Goal: Task Accomplishment & Management: Use online tool/utility

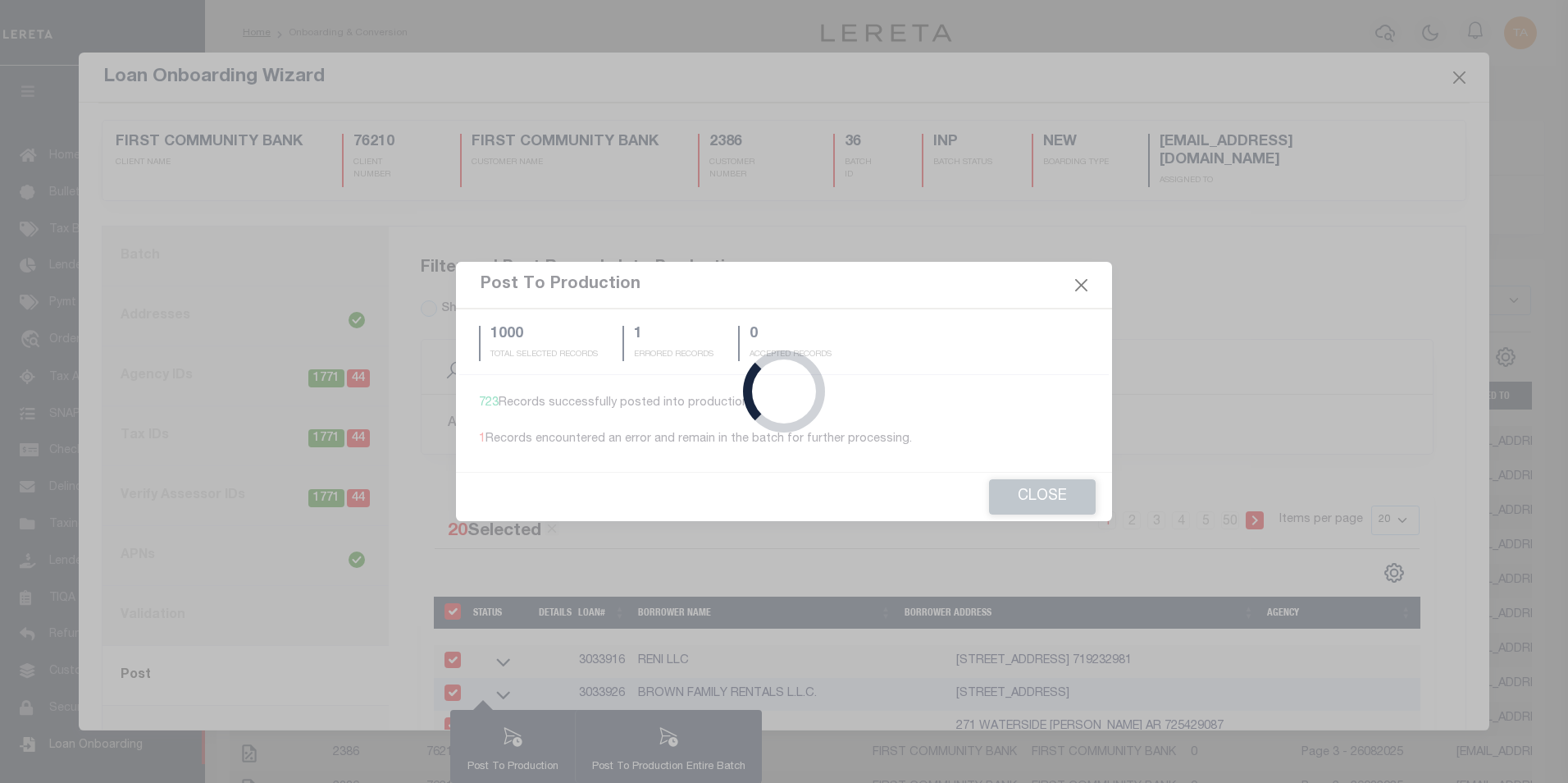
select select
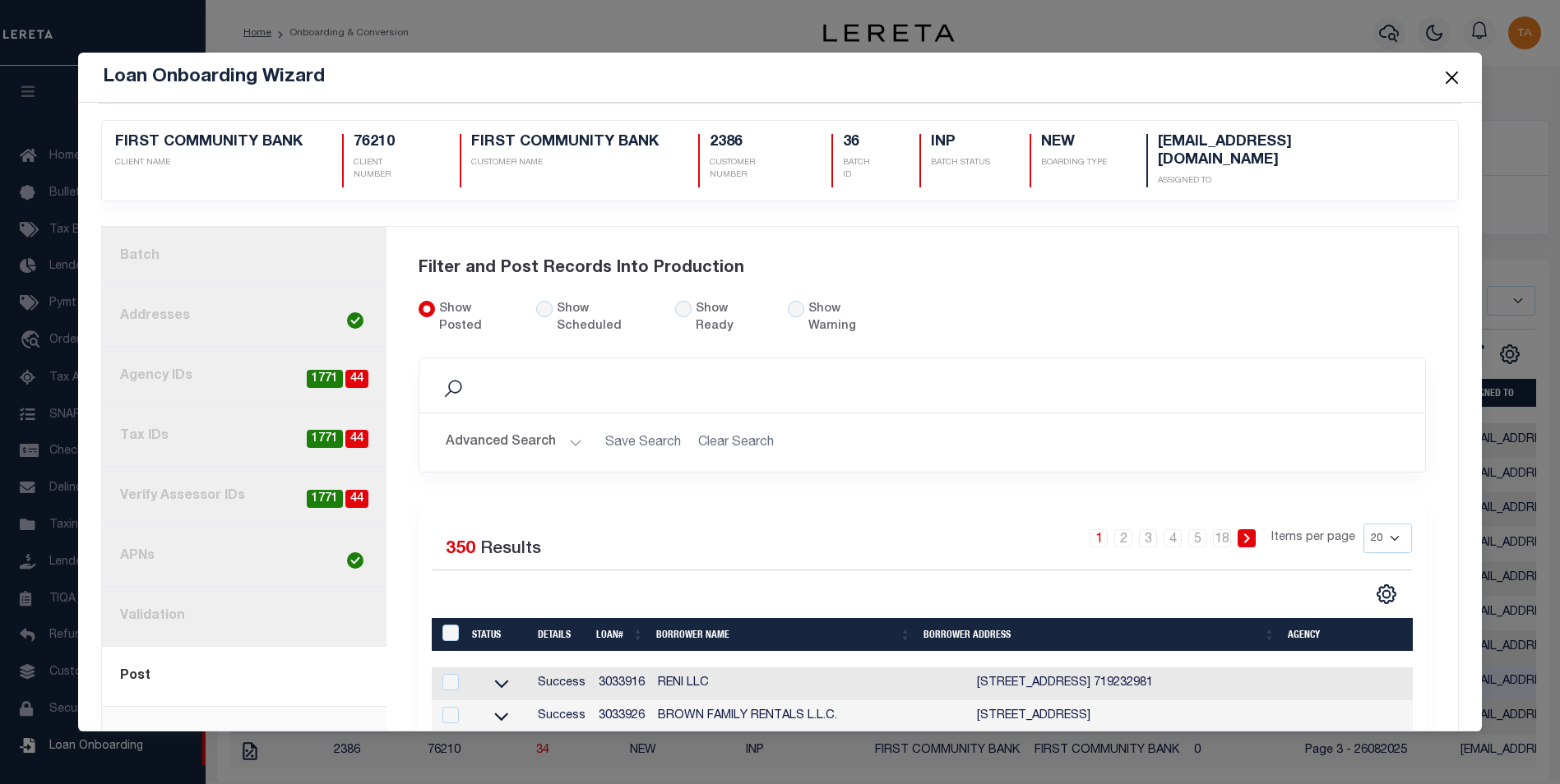
select select
click at [614, 668] on td "3033916" at bounding box center [621, 684] width 59 height 33
checkbox input "true"
checkbox input "false"
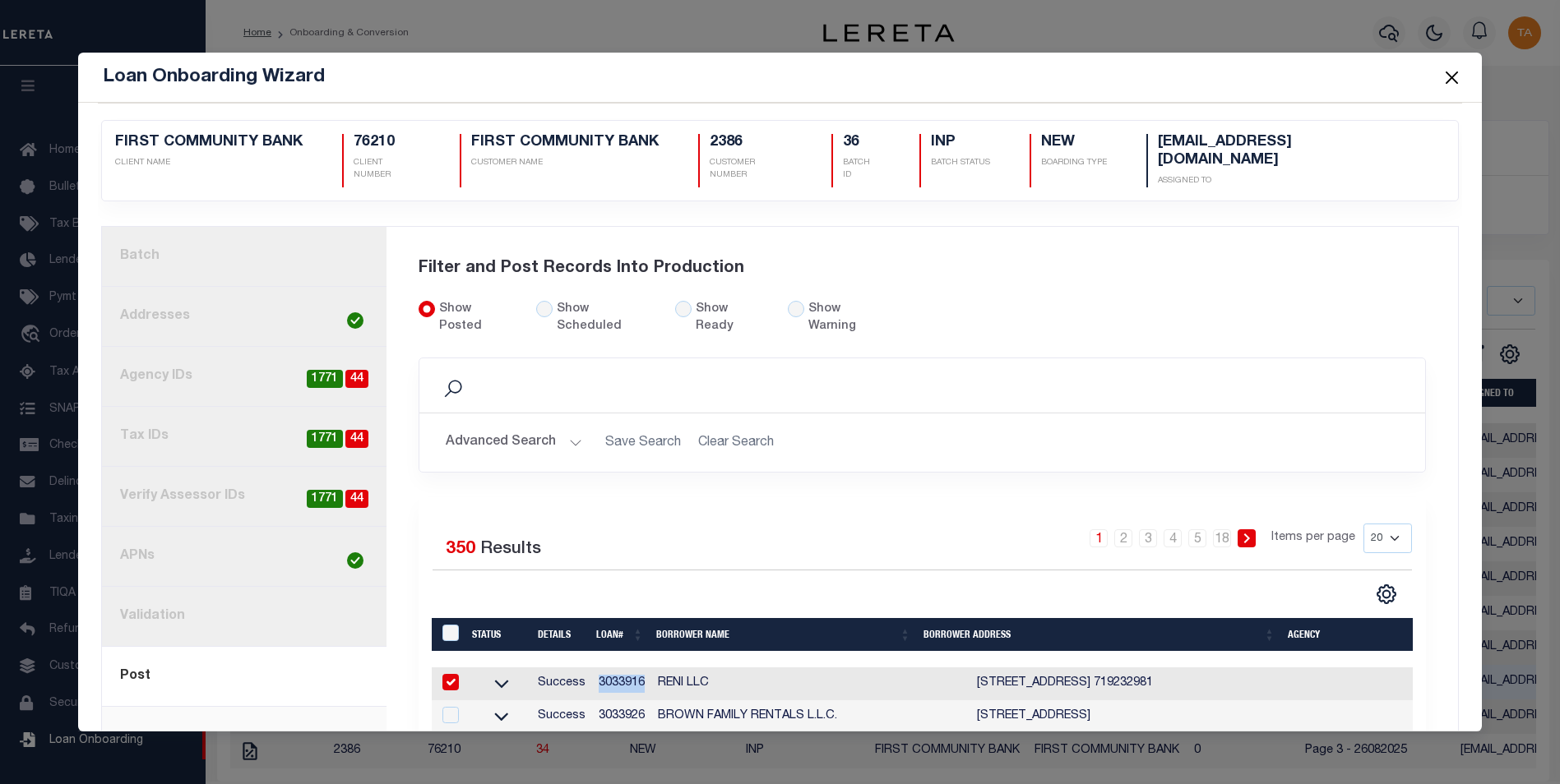
click at [614, 668] on td "3033916" at bounding box center [621, 684] width 59 height 33
checkbox input "false"
copy td "3033916"
